Goal: Task Accomplishment & Management: Complete application form

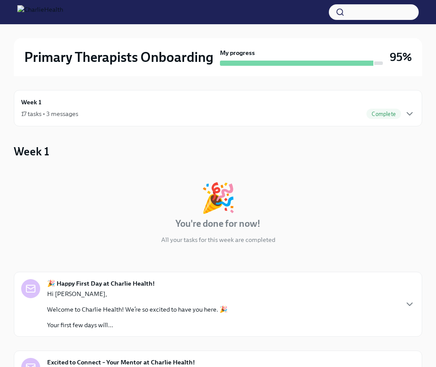
click at [169, 111] on div "17 tasks • 3 messages Complete" at bounding box center [218, 114] width 394 height 10
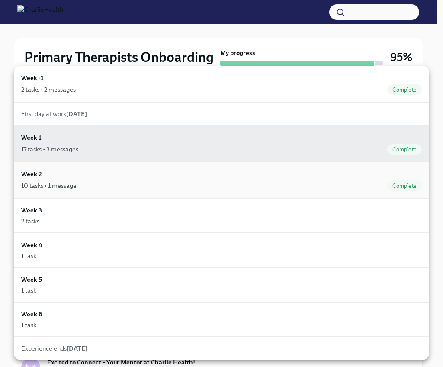
click at [106, 180] on div "10 tasks • 1 message Complete" at bounding box center [221, 185] width 400 height 10
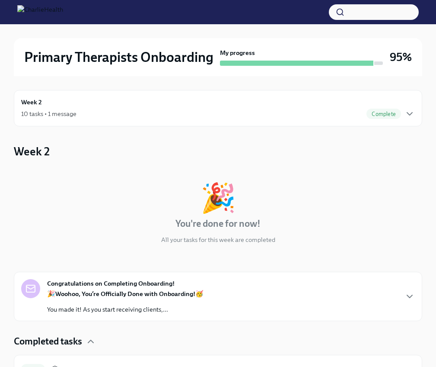
click at [122, 106] on div "Week 2 10 tasks • 1 message Complete" at bounding box center [218, 108] width 394 height 22
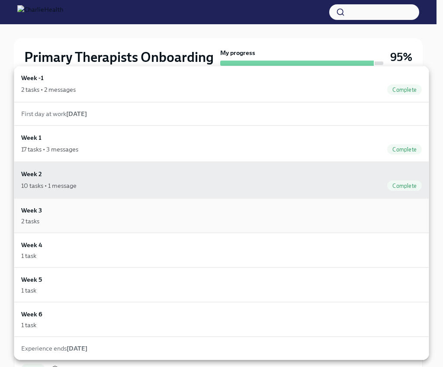
click at [95, 203] on div "Week 3 2 tasks" at bounding box center [221, 215] width 415 height 35
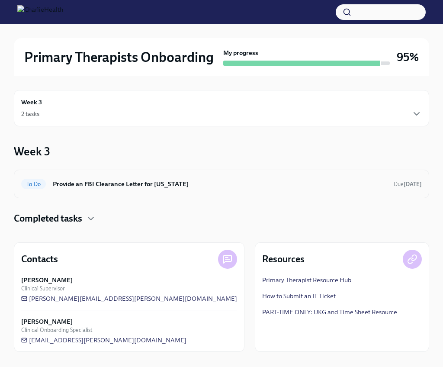
click at [106, 184] on h6 "Provide an FBI Clearance Letter for [US_STATE]" at bounding box center [220, 184] width 334 height 10
